Goal: Navigation & Orientation: Find specific page/section

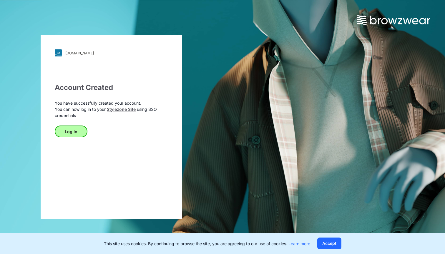
click at [75, 136] on button "Log In" at bounding box center [71, 132] width 33 height 12
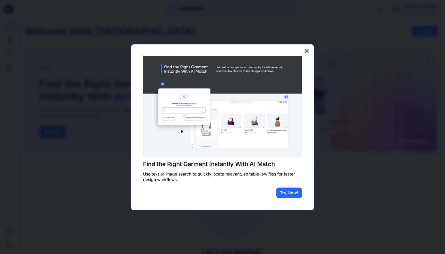
click at [308, 53] on button "×" at bounding box center [306, 50] width 6 height 9
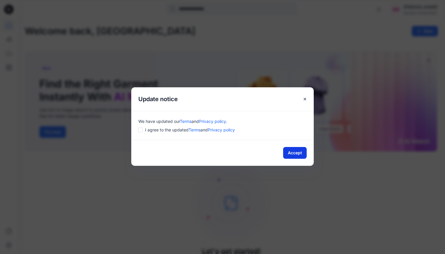
click at [291, 152] on button "Accept" at bounding box center [295, 153] width 24 height 12
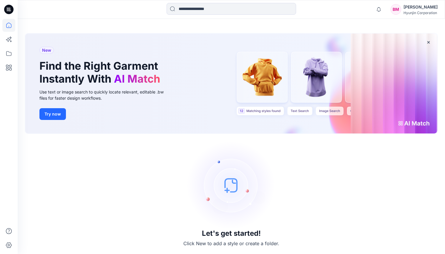
scroll to position [18, 0]
click at [230, 191] on img at bounding box center [231, 185] width 88 height 88
click at [223, 185] on img at bounding box center [231, 185] width 88 height 88
click at [54, 116] on button "Try now" at bounding box center [52, 115] width 26 height 12
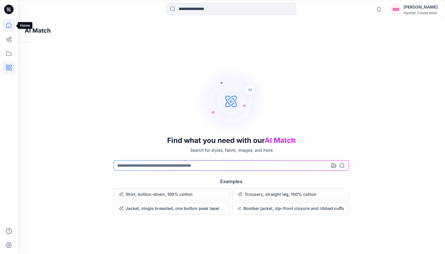
click at [9, 23] on icon at bounding box center [8, 25] width 13 height 13
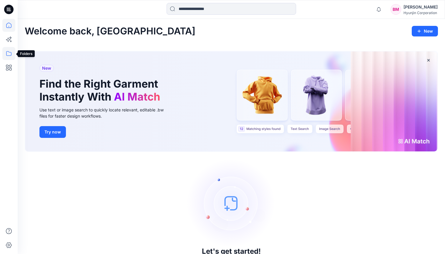
click at [8, 55] on icon at bounding box center [8, 53] width 13 height 13
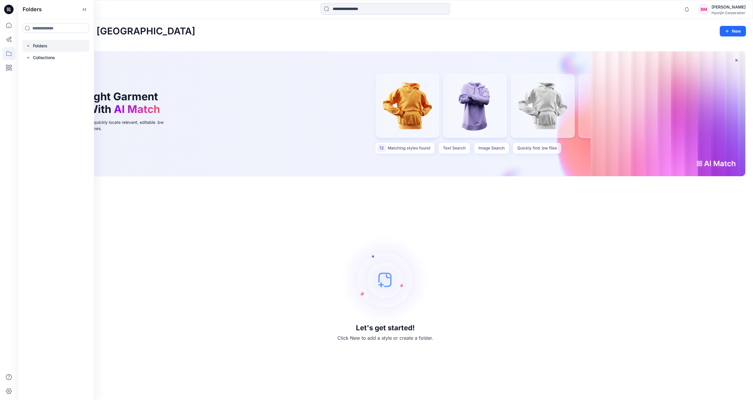
click at [60, 48] on div at bounding box center [55, 46] width 67 height 12
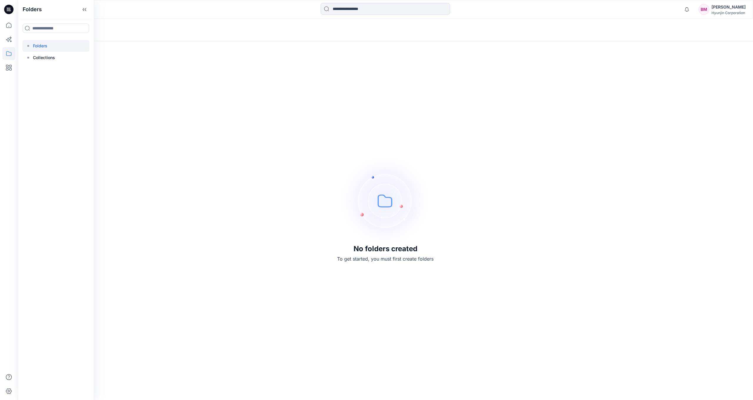
scroll to position [0, 0]
click at [45, 58] on p "Collections" at bounding box center [44, 57] width 22 height 7
click at [8, 7] on icon at bounding box center [8, 9] width 9 height 9
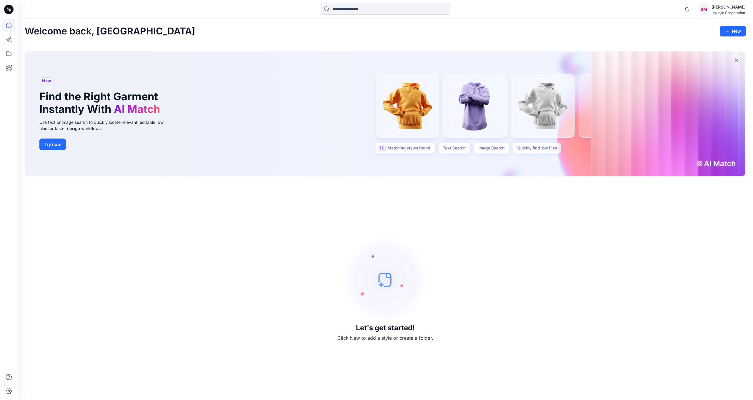
click at [444, 9] on div "BM" at bounding box center [703, 9] width 11 height 11
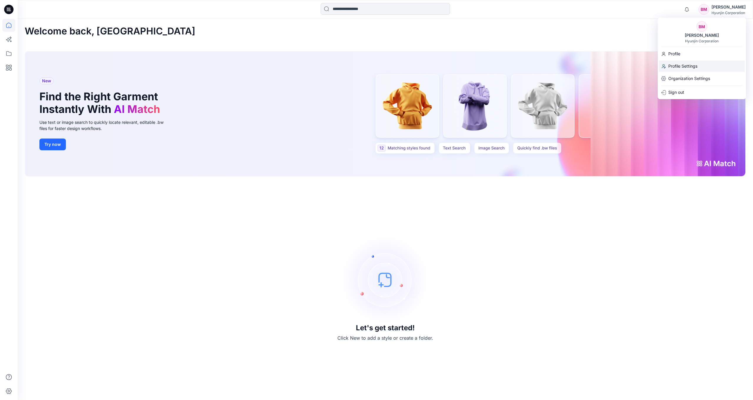
click at [444, 66] on p "Profile Settings" at bounding box center [682, 66] width 29 height 11
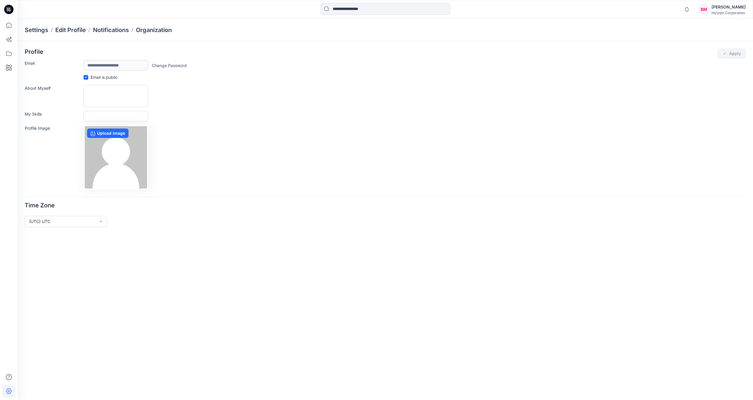
click at [91, 119] on input "My Skills" at bounding box center [116, 116] width 65 height 11
click at [444, 8] on div "BM" at bounding box center [703, 9] width 11 height 11
click at [444, 56] on p "Profile" at bounding box center [674, 53] width 12 height 11
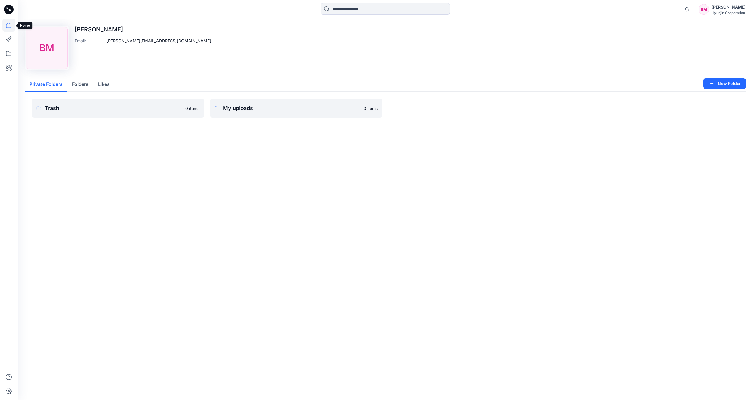
click at [7, 26] on icon at bounding box center [8, 25] width 13 height 13
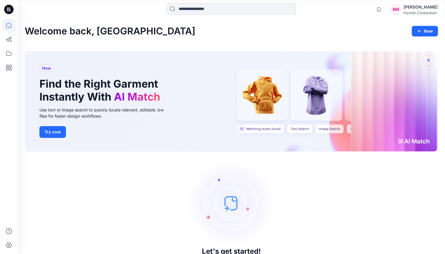
click at [426, 62] on icon "button" at bounding box center [428, 60] width 5 height 5
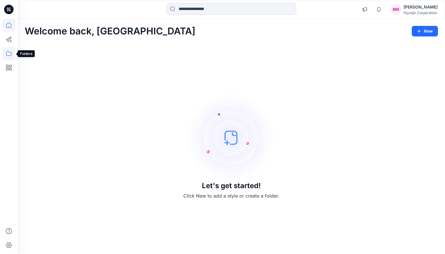
click at [7, 57] on icon at bounding box center [8, 53] width 13 height 13
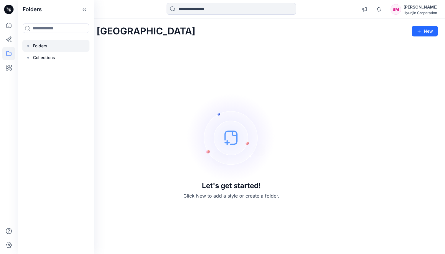
click at [36, 45] on p "Folders" at bounding box center [40, 45] width 14 height 7
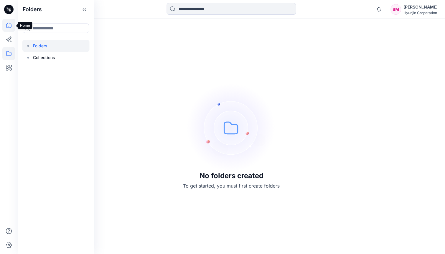
click at [11, 26] on icon at bounding box center [8, 25] width 5 height 5
